Goal: Check status: Check status

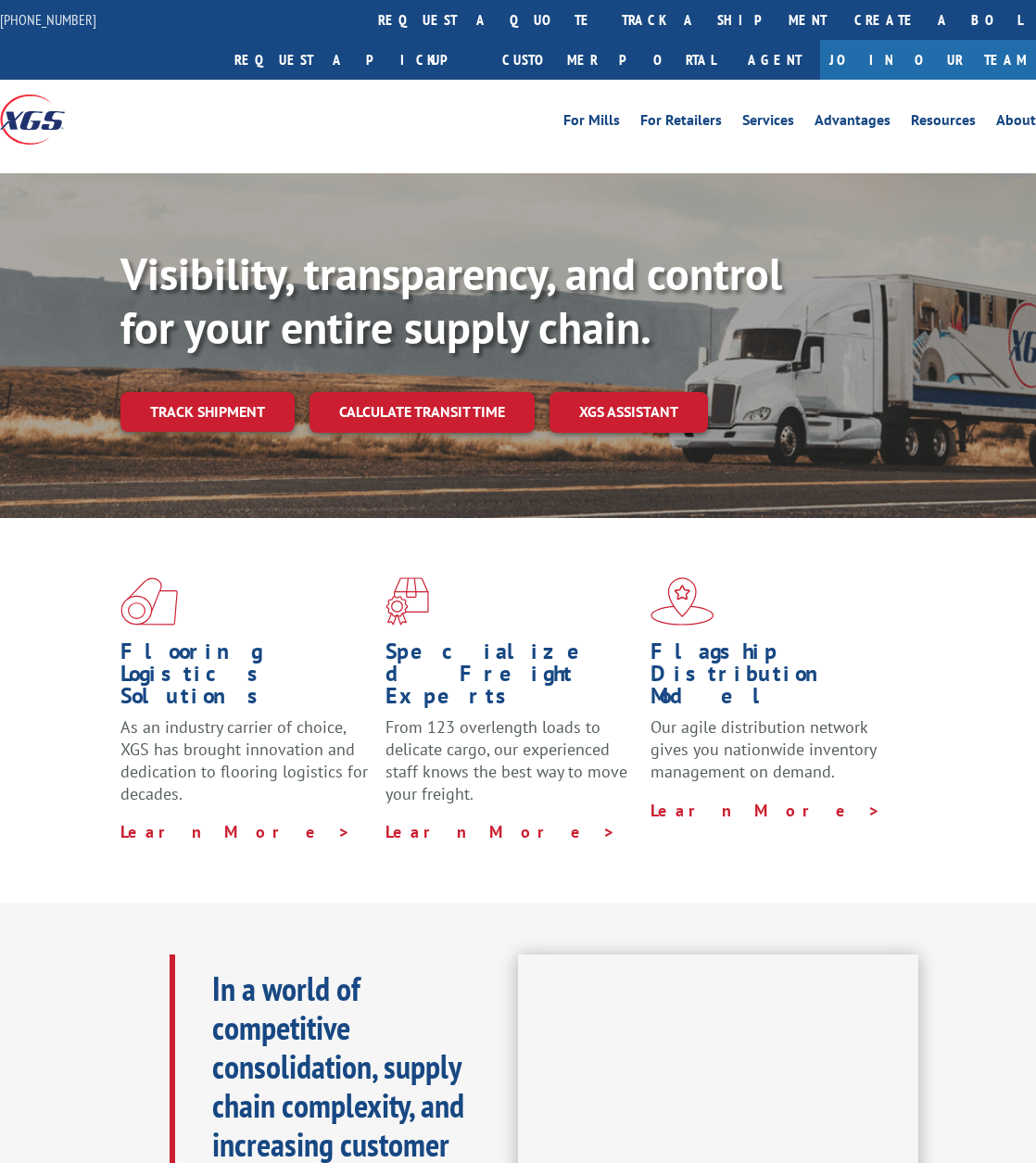
click at [207, 394] on div "Visibility, transparency, and control for your entire supply chain. Track shipm…" at bounding box center [578, 376] width 916 height 259
click at [193, 392] on link "Track shipment" at bounding box center [207, 412] width 175 height 39
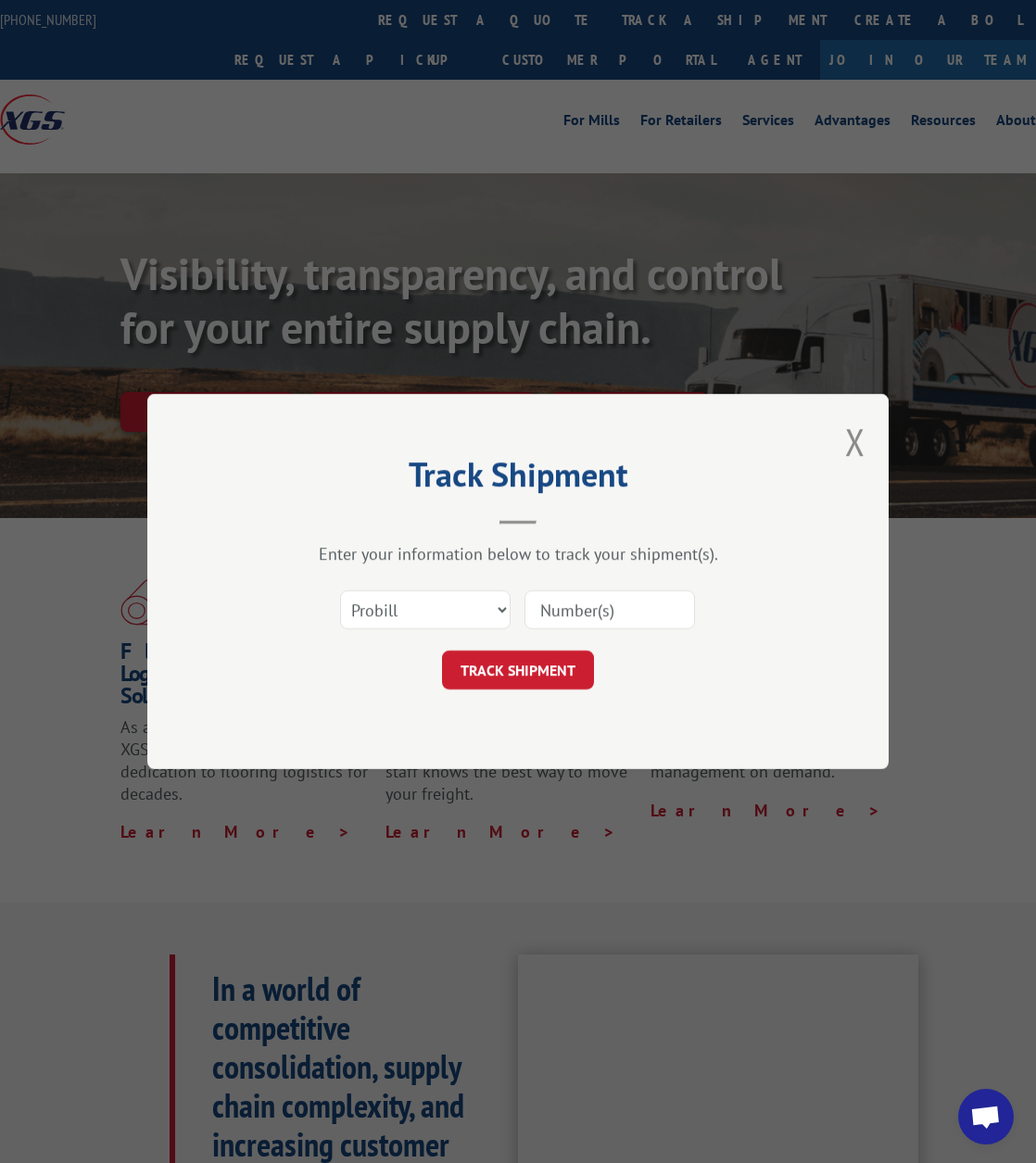
click at [614, 619] on input at bounding box center [610, 609] width 171 height 39
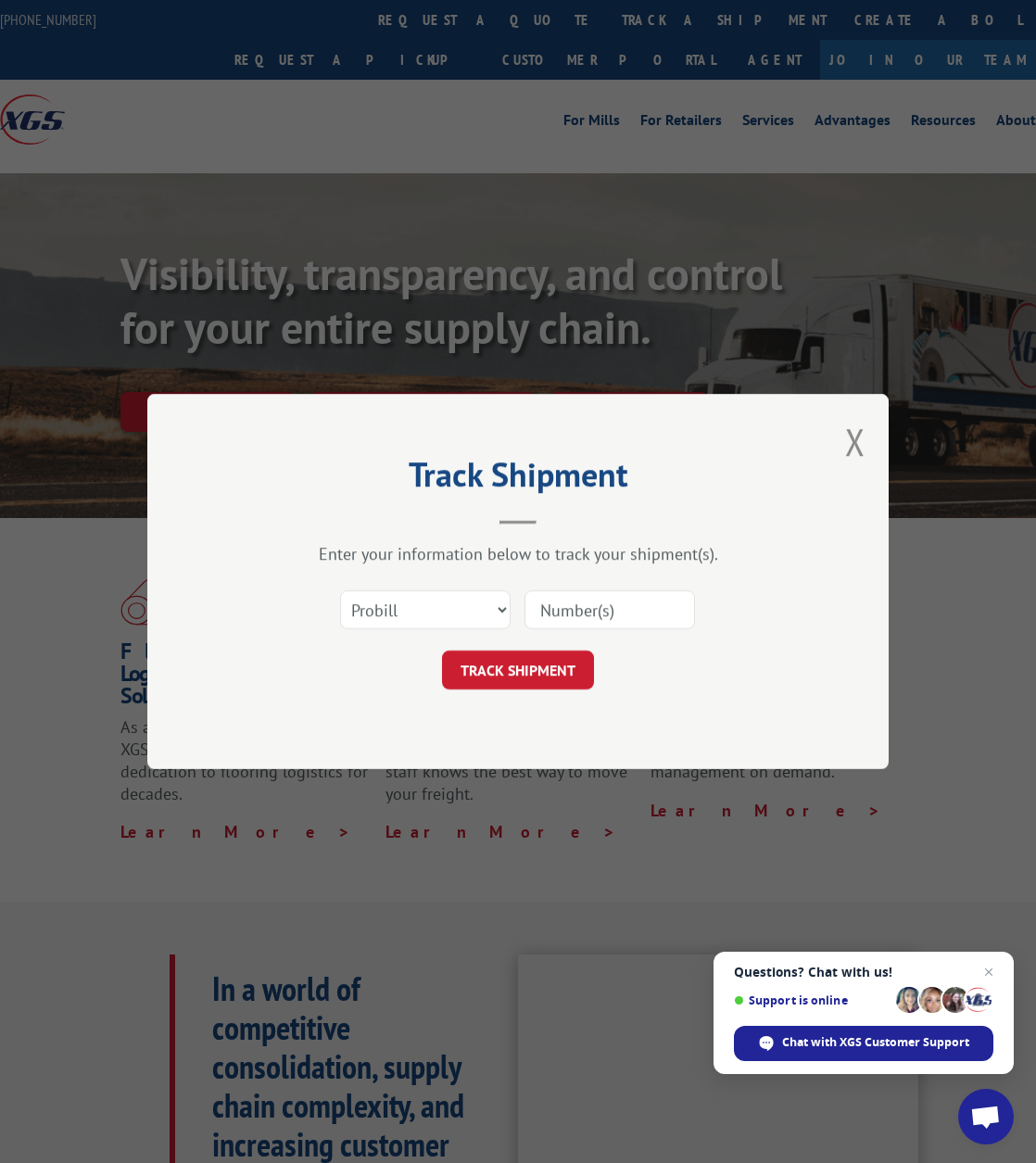
click at [585, 603] on input at bounding box center [610, 609] width 171 height 39
paste input "17501934"
type input "17501934"
click at [546, 663] on button "TRACK SHIPMENT" at bounding box center [518, 670] width 152 height 39
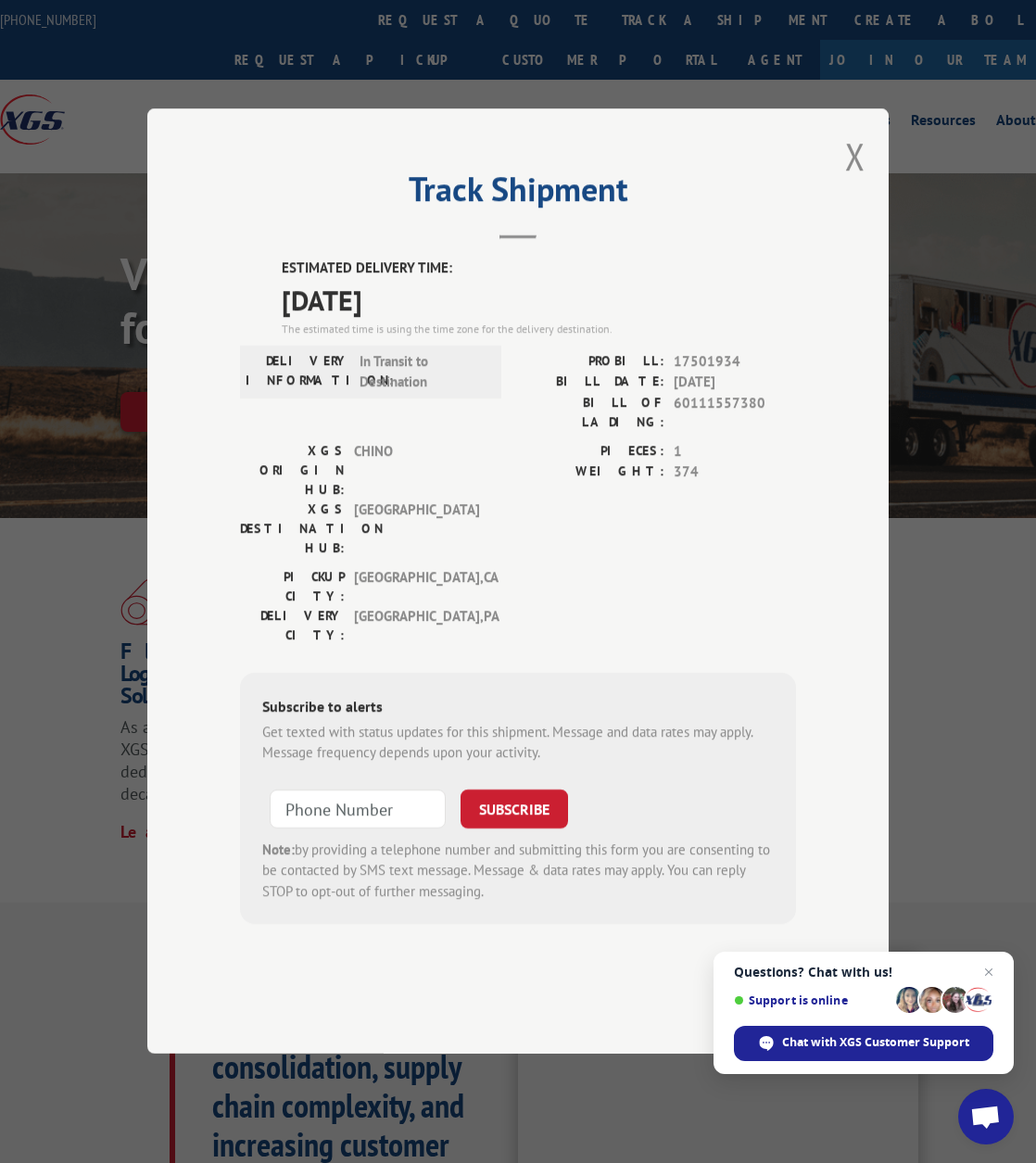
click at [985, 972] on span "Close chat" at bounding box center [988, 972] width 22 height 22
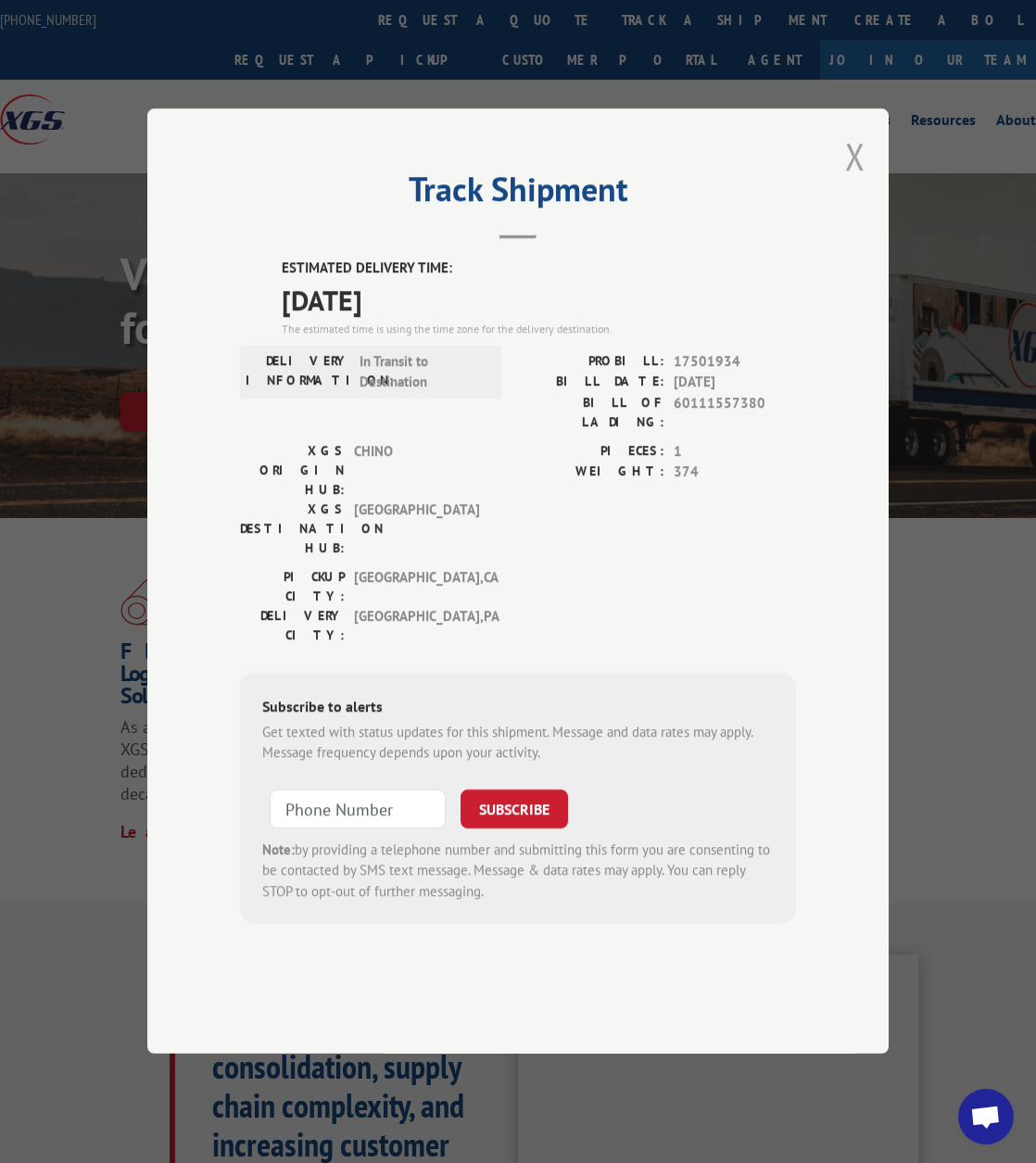
click at [854, 180] on button "Close modal" at bounding box center [855, 156] width 20 height 49
